Goal: Transaction & Acquisition: Purchase product/service

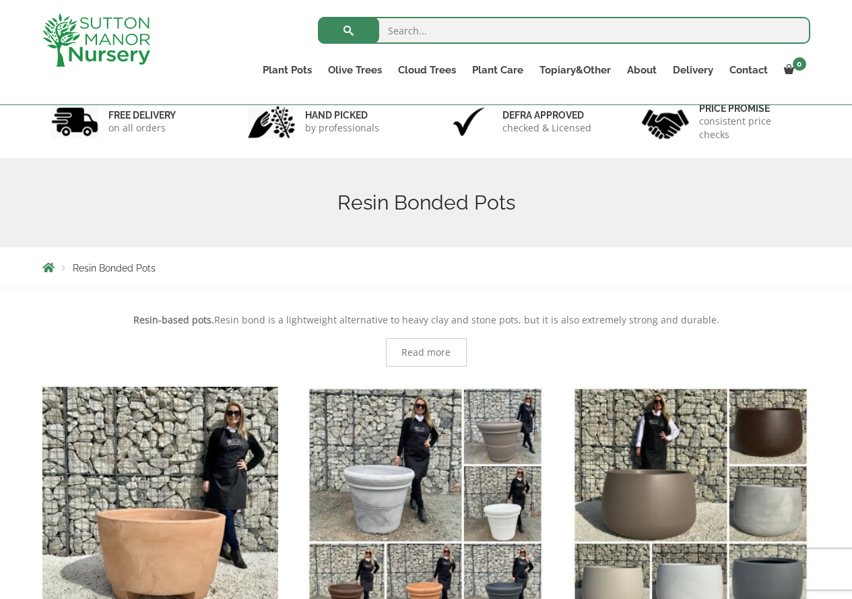
scroll to position [269, 0]
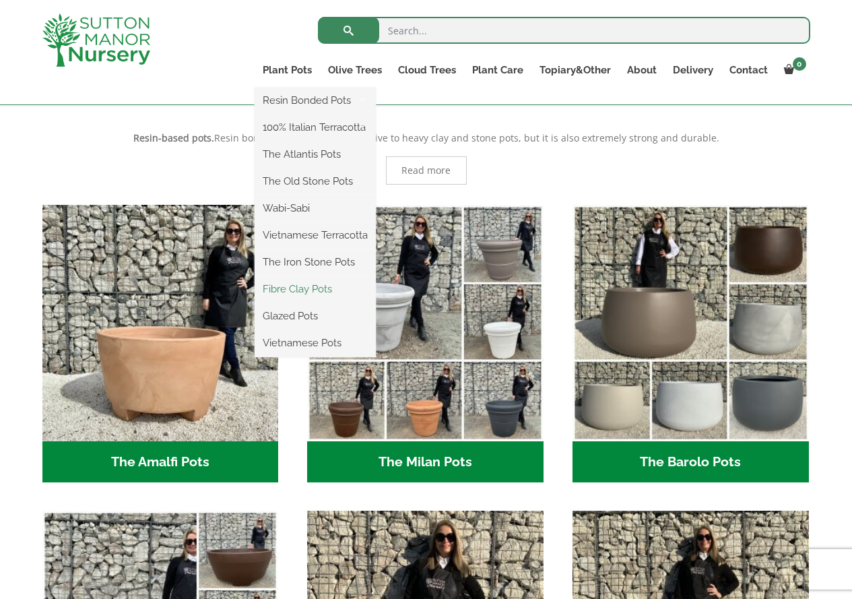
click at [304, 292] on link "Fibre Clay Pots" at bounding box center [315, 289] width 121 height 20
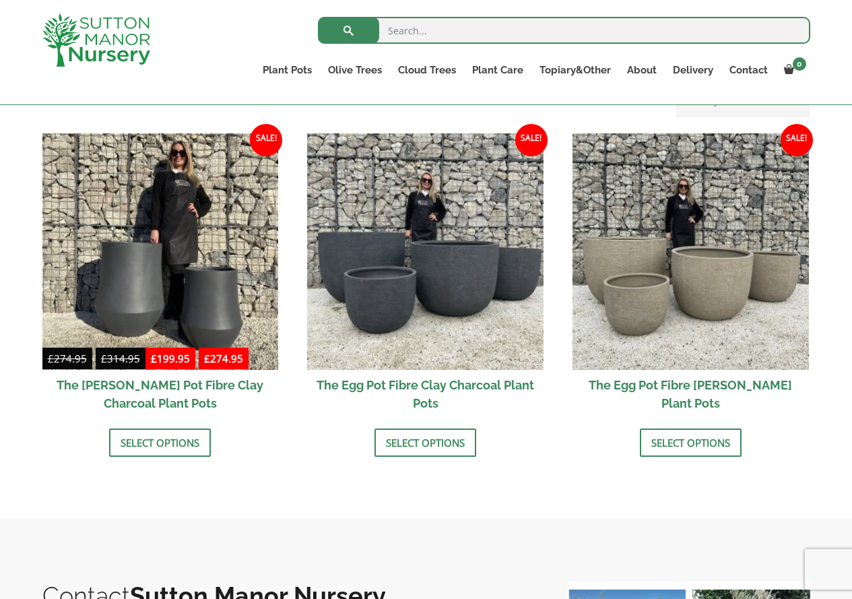
scroll to position [404, 0]
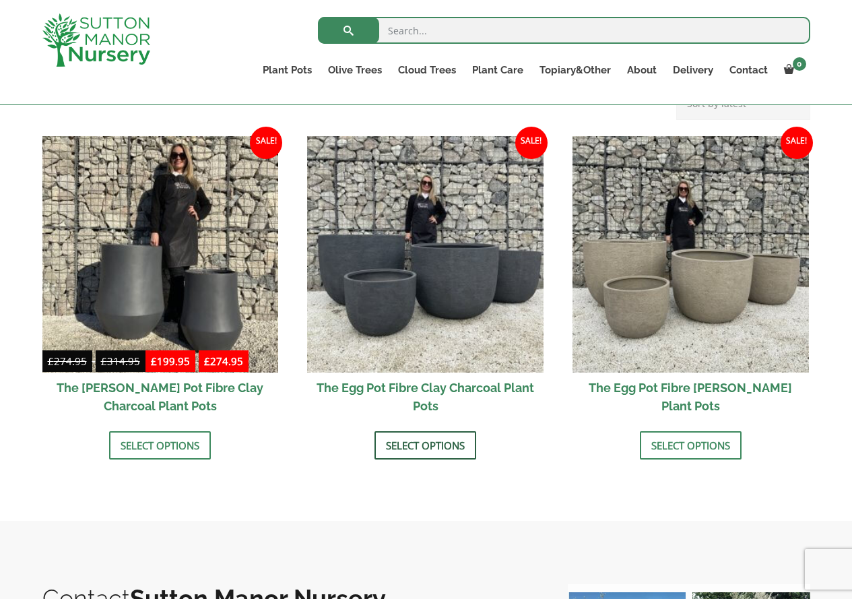
click at [410, 442] on link "Select options" at bounding box center [425, 445] width 102 height 28
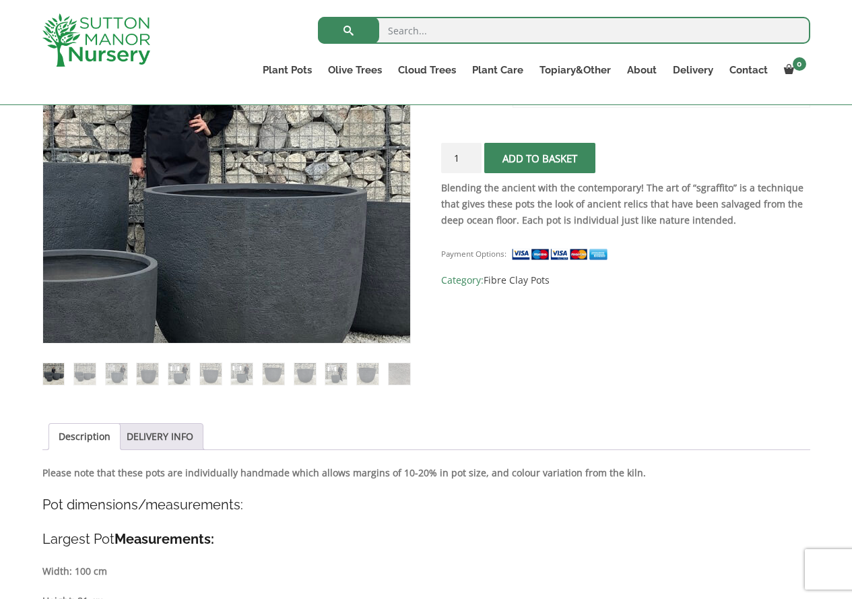
scroll to position [337, 0]
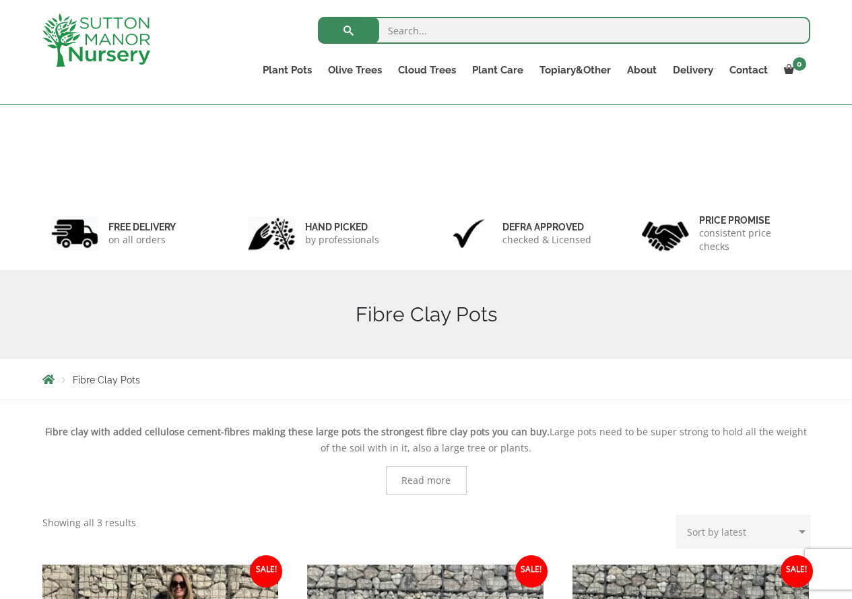
scroll to position [428, 0]
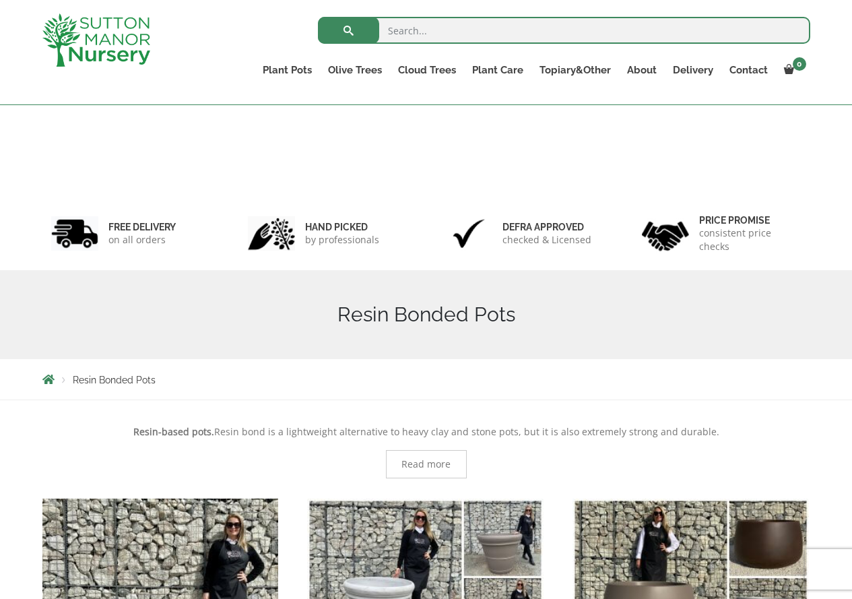
scroll to position [294, 0]
